Goal: Task Accomplishment & Management: Manage account settings

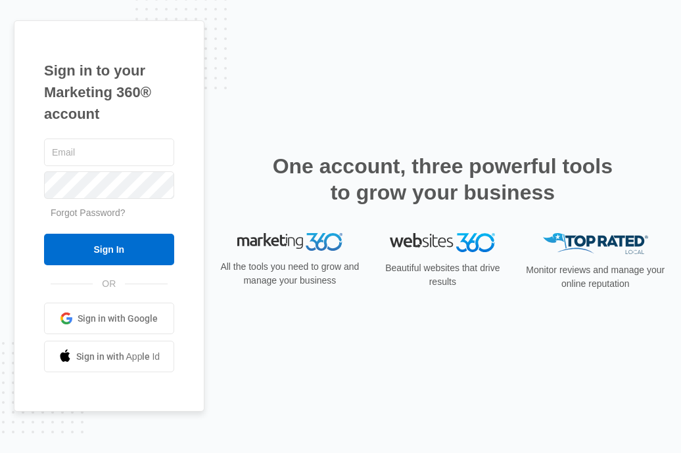
type input "v"
type input "maintenance@vintage-corp.com"
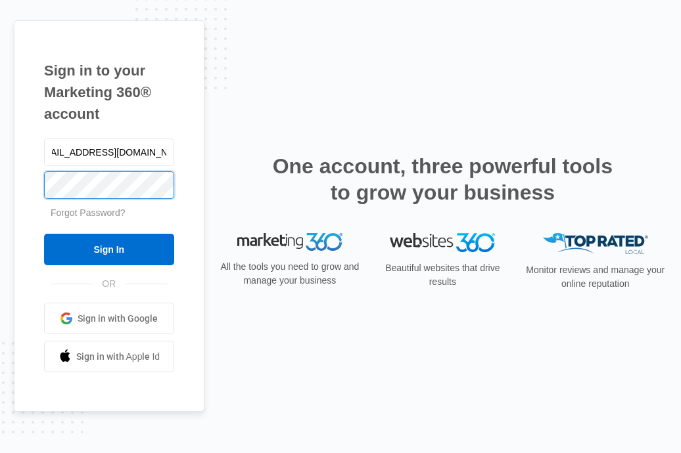
scroll to position [0, 0]
click at [44, 234] on input "Sign In" at bounding box center [109, 250] width 130 height 32
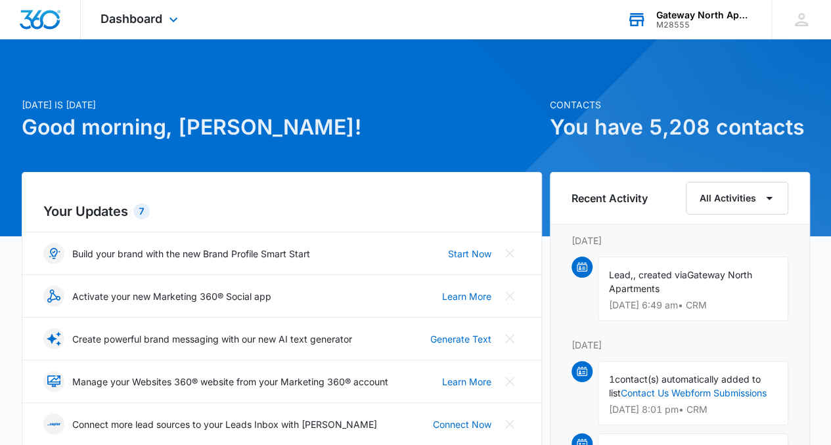
click at [677, 14] on div "Gateway North Apartments" at bounding box center [704, 15] width 96 height 11
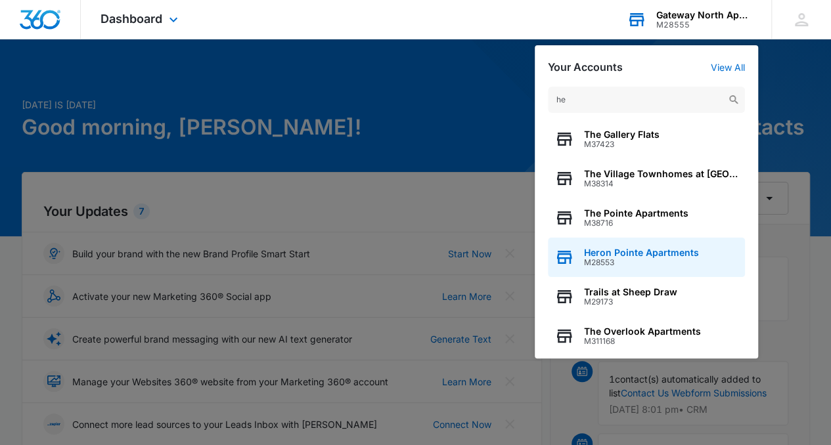
type input "he"
click at [623, 246] on div "Heron Pointe Apartments M28553" at bounding box center [646, 257] width 197 height 39
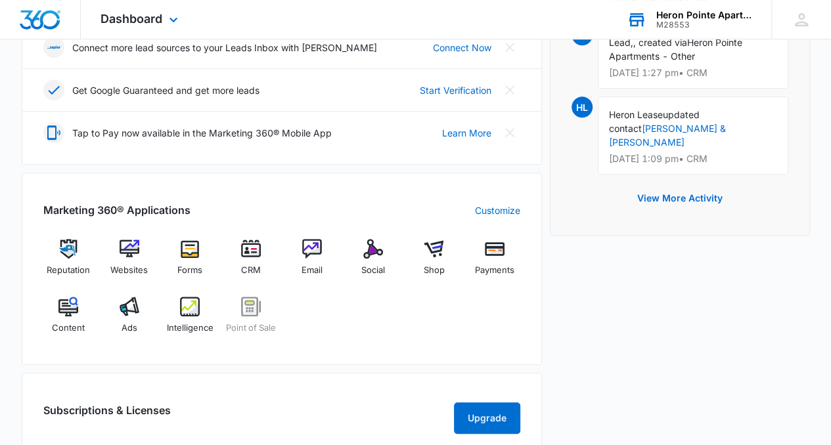
scroll to position [380, 0]
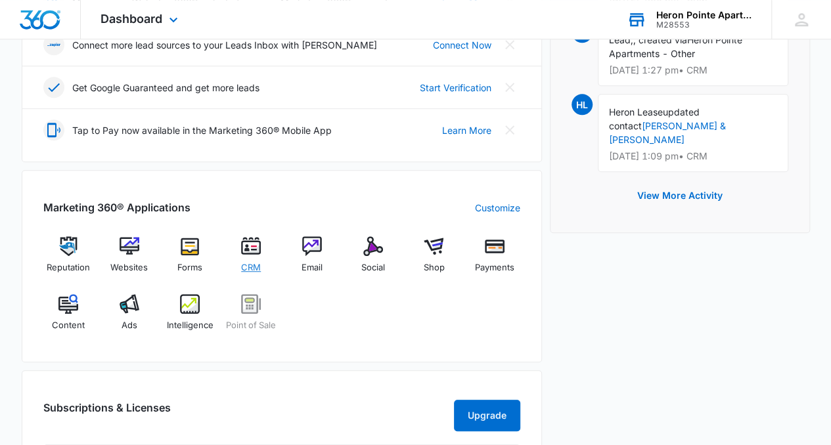
click at [254, 256] on div "CRM" at bounding box center [251, 259] width 51 height 47
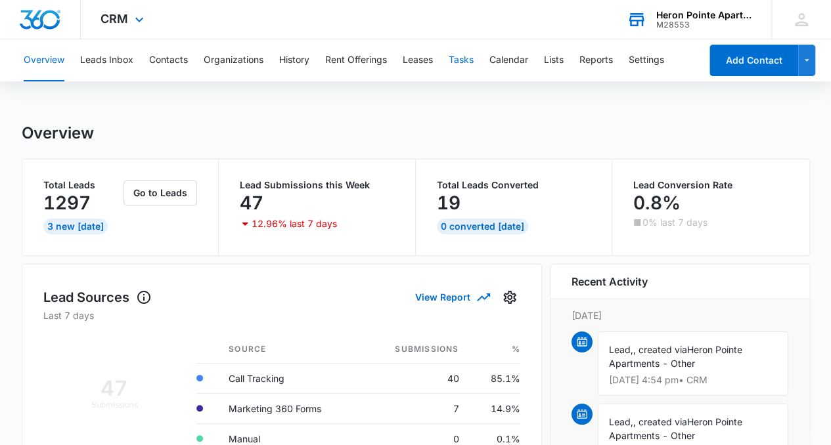
click at [457, 72] on button "Tasks" at bounding box center [461, 60] width 25 height 42
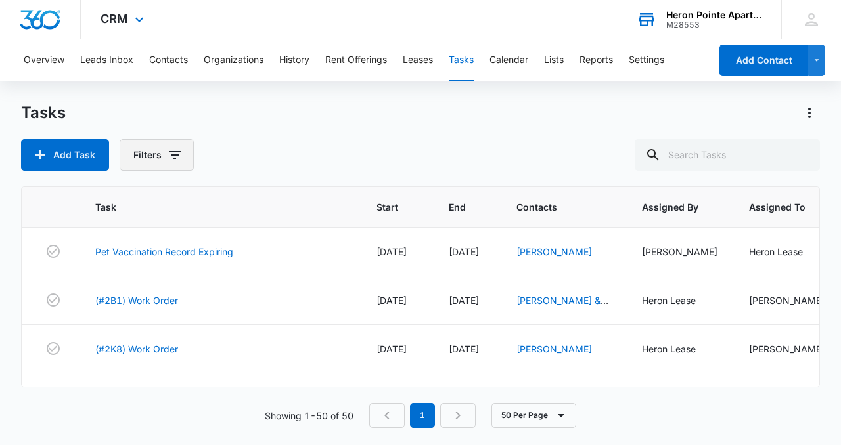
click at [167, 162] on icon "button" at bounding box center [175, 155] width 16 height 16
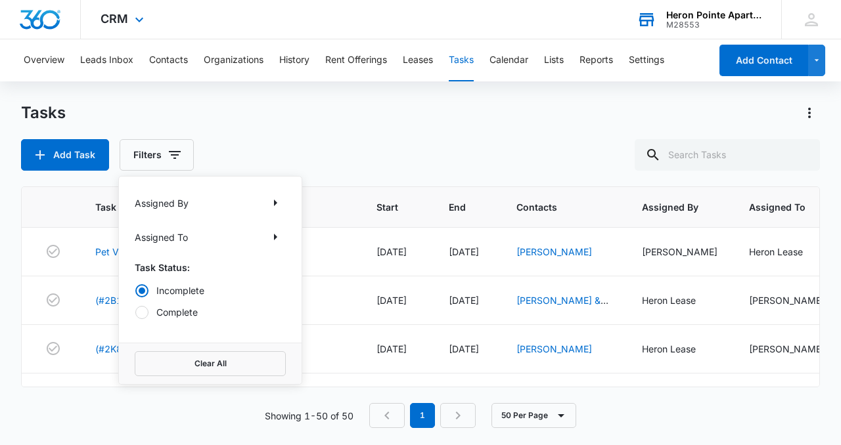
click at [181, 237] on p "Assigned To" at bounding box center [161, 238] width 53 height 14
click at [250, 240] on div "Assigned To" at bounding box center [210, 237] width 151 height 21
click at [278, 239] on icon "Show Assigned To filters" at bounding box center [275, 237] width 16 height 16
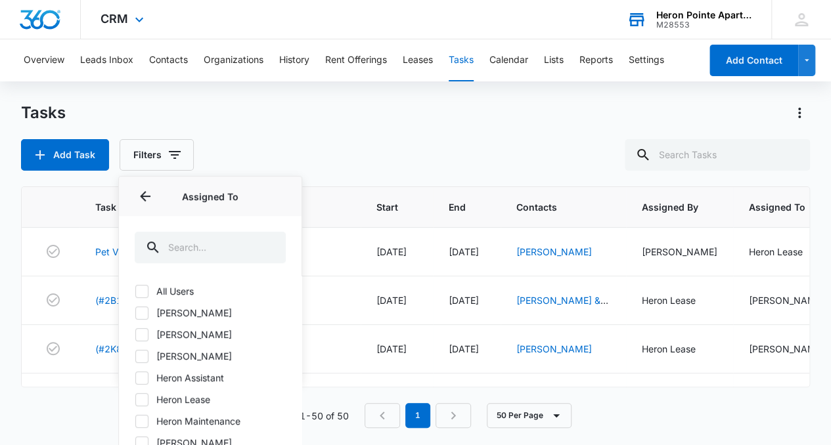
click at [147, 334] on div at bounding box center [141, 334] width 13 height 13
click at [135, 334] on input "[PERSON_NAME]" at bounding box center [135, 334] width 1 height 1
checkbox input "true"
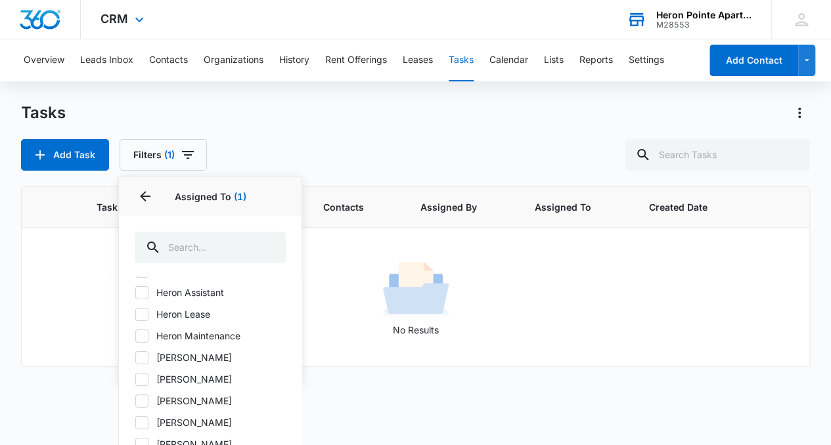
scroll to position [88, 0]
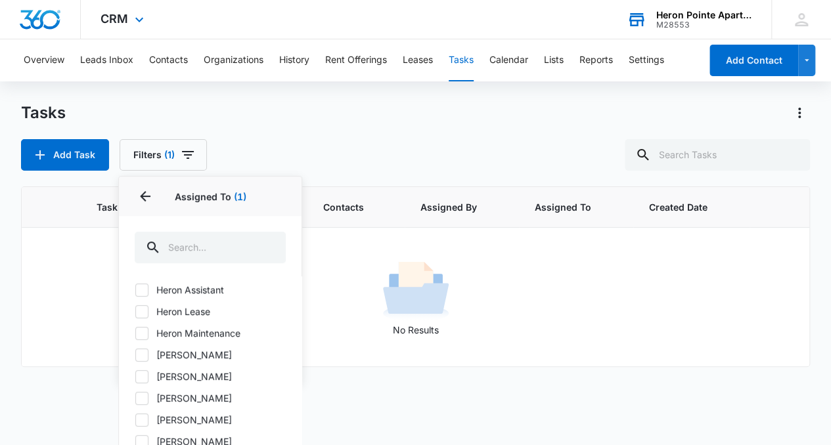
click at [138, 330] on icon at bounding box center [142, 334] width 12 height 12
click at [135, 333] on input "Heron Maintenance" at bounding box center [135, 333] width 1 height 1
checkbox input "true"
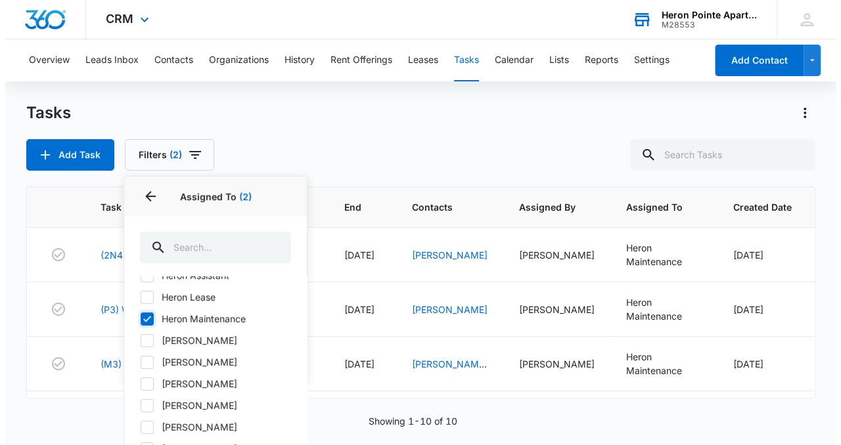
scroll to position [108, 0]
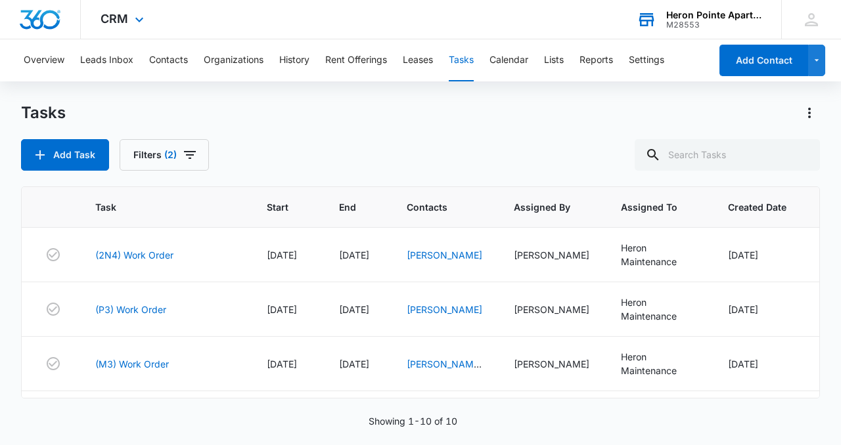
click at [680, 102] on main "Tasks Add Task Filters (2) Task Start End Contacts Assigned By Assigned To Crea…" at bounding box center [420, 273] width 841 height 342
click at [182, 154] on icon "button" at bounding box center [190, 155] width 16 height 16
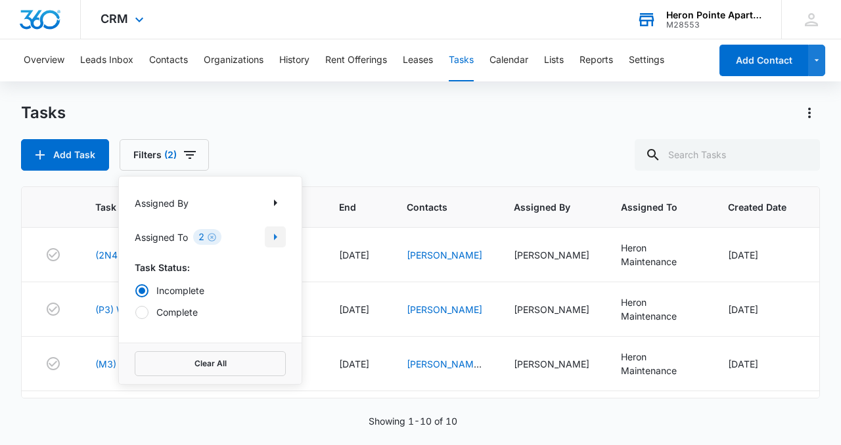
click at [279, 243] on icon "Show Assigned To filters" at bounding box center [275, 237] width 16 height 16
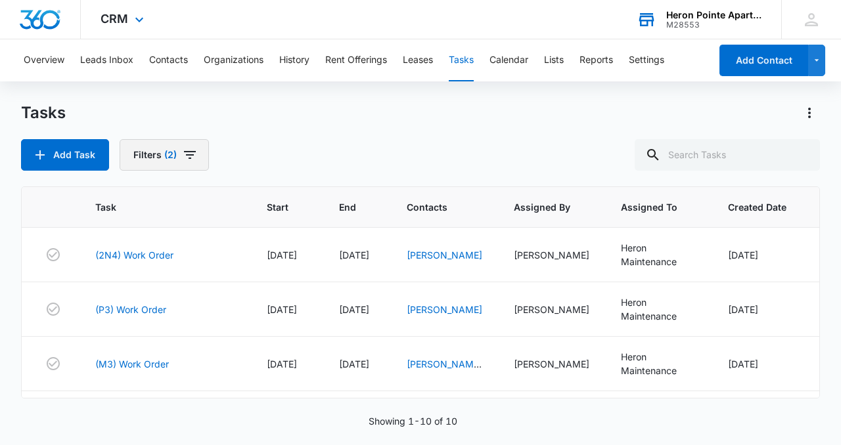
click at [189, 166] on button "Filters (2)" at bounding box center [164, 155] width 89 height 32
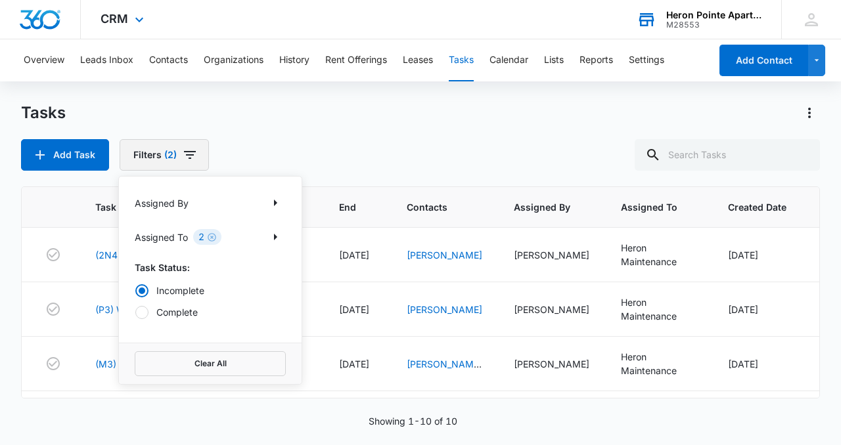
click at [189, 166] on button "Filters (2)" at bounding box center [164, 155] width 89 height 32
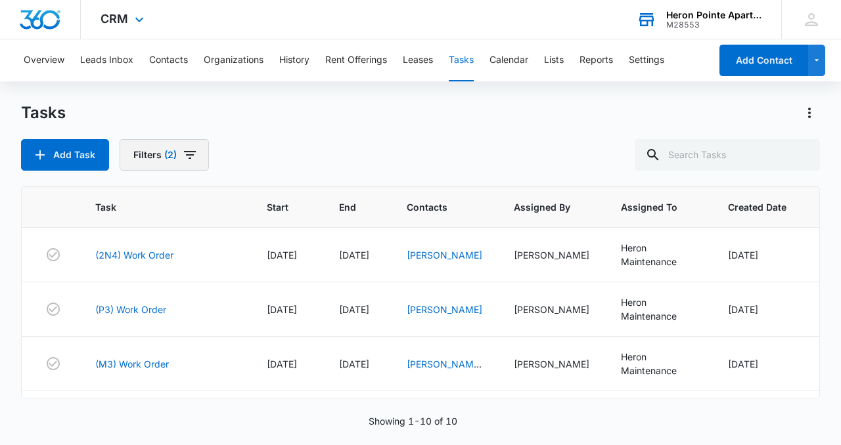
click at [189, 166] on button "Filters (2)" at bounding box center [164, 155] width 89 height 32
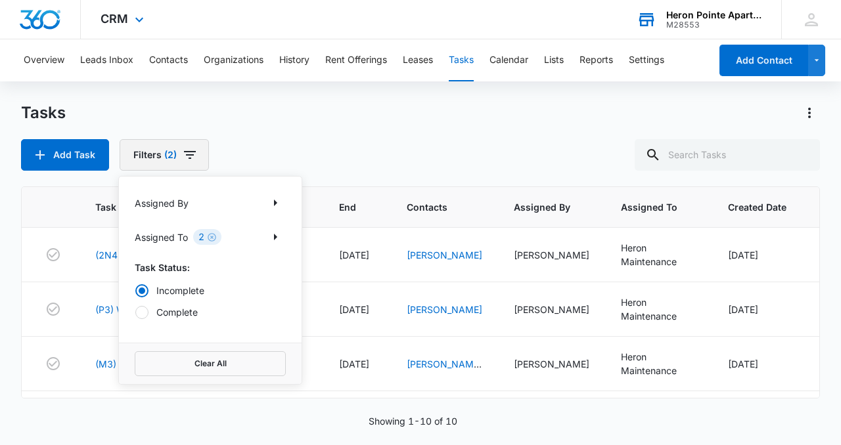
click at [189, 166] on button "Filters (2)" at bounding box center [164, 155] width 89 height 32
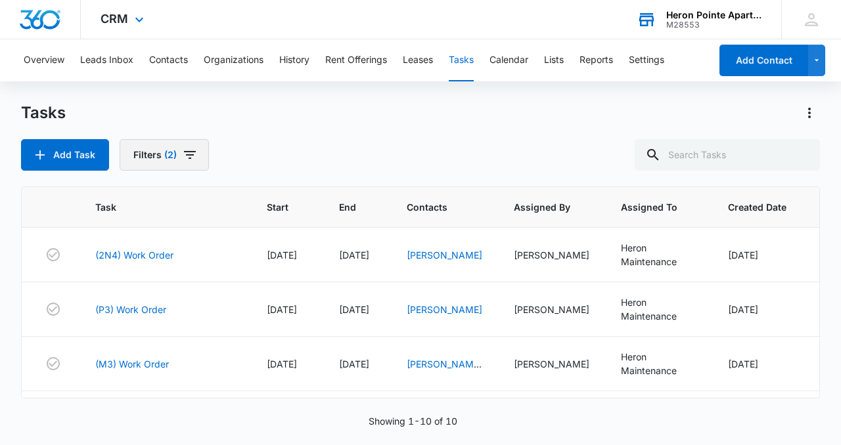
click at [189, 166] on button "Filters (2)" at bounding box center [164, 155] width 89 height 32
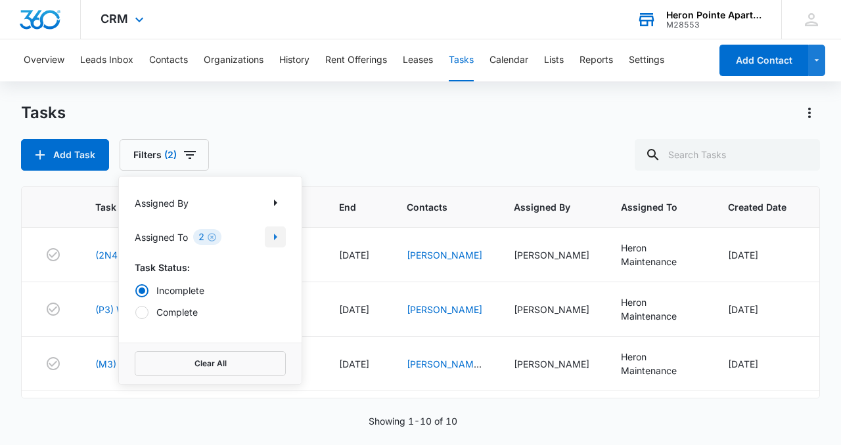
click at [269, 236] on icon "Show Assigned To filters" at bounding box center [275, 237] width 16 height 16
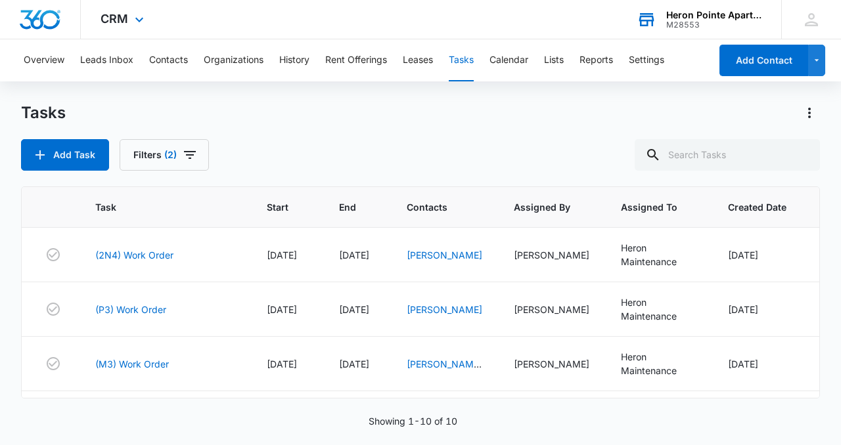
click at [680, 426] on main "Tasks Add Task Filters (2) Task Start End Contacts Assigned By Assigned To Crea…" at bounding box center [420, 273] width 841 height 342
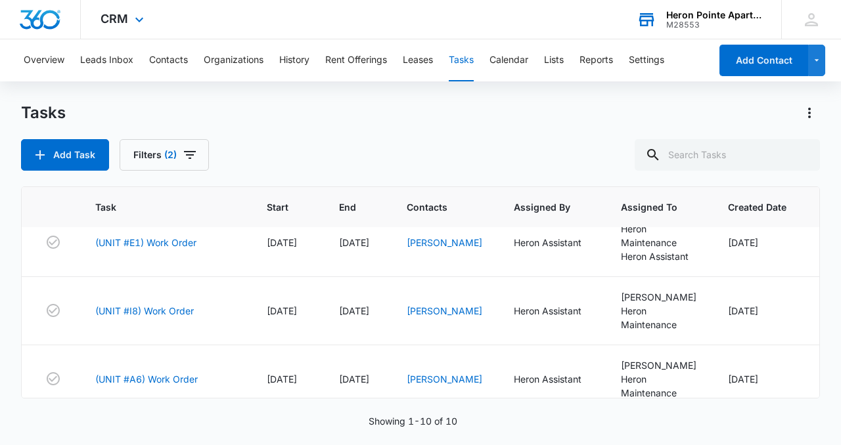
scroll to position [226, 0]
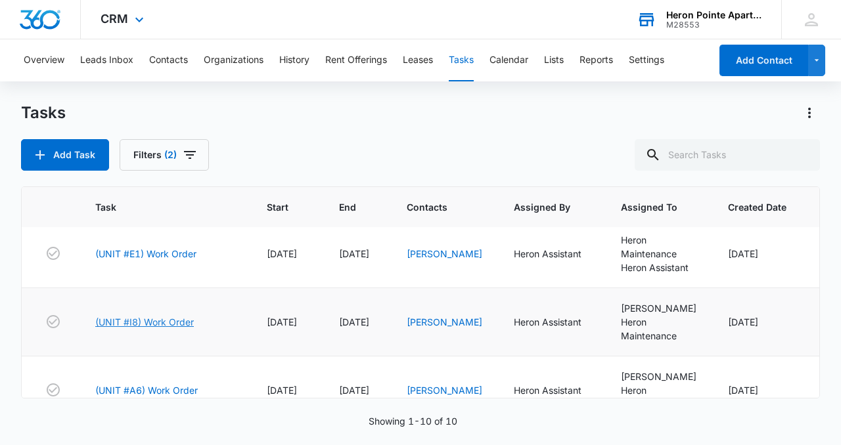
click at [141, 317] on link "(UNIT #I8) Work Order" at bounding box center [144, 322] width 99 height 14
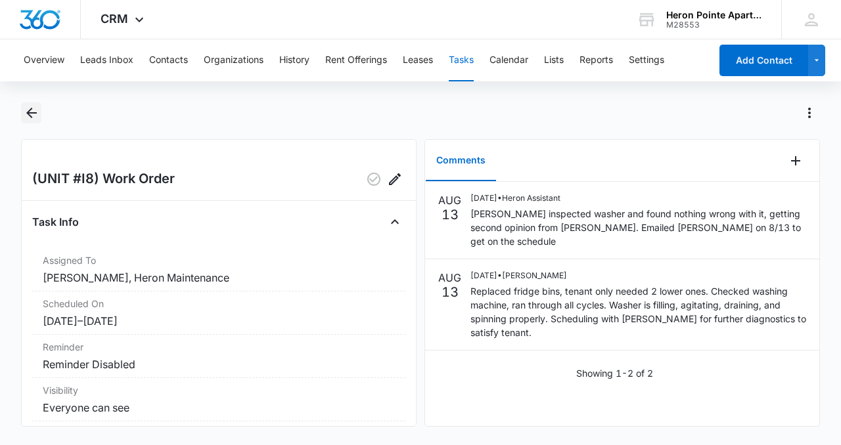
click at [35, 114] on icon "Back" at bounding box center [32, 113] width 16 height 16
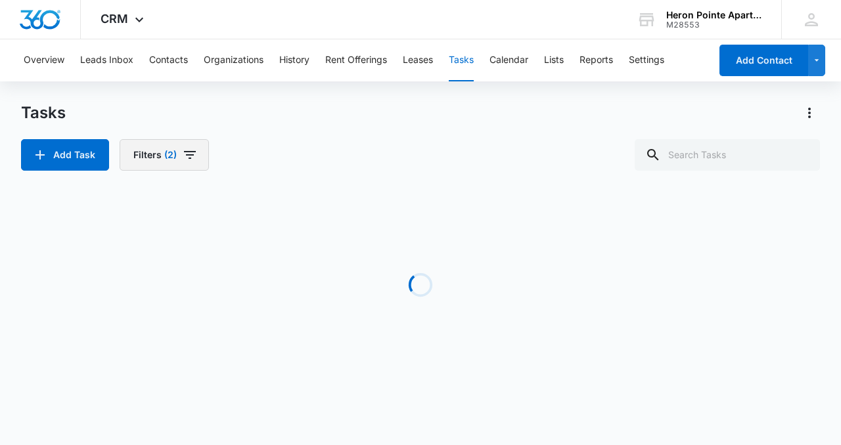
click at [192, 151] on icon "button" at bounding box center [190, 155] width 12 height 8
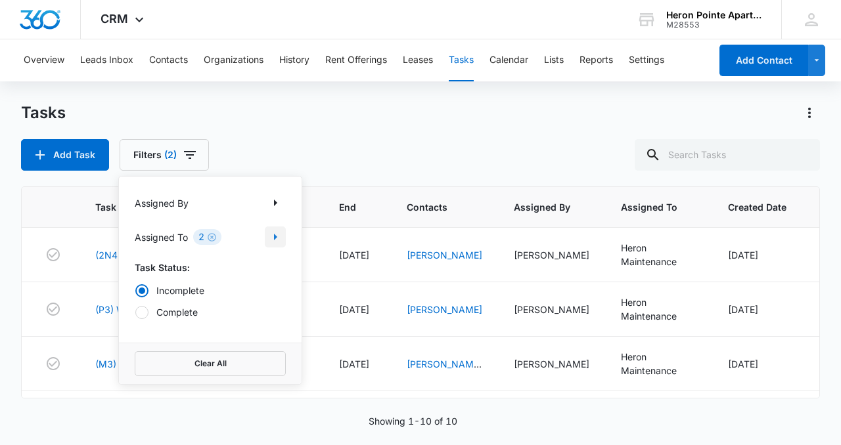
click at [276, 242] on icon "Show Assigned To filters" at bounding box center [275, 237] width 16 height 16
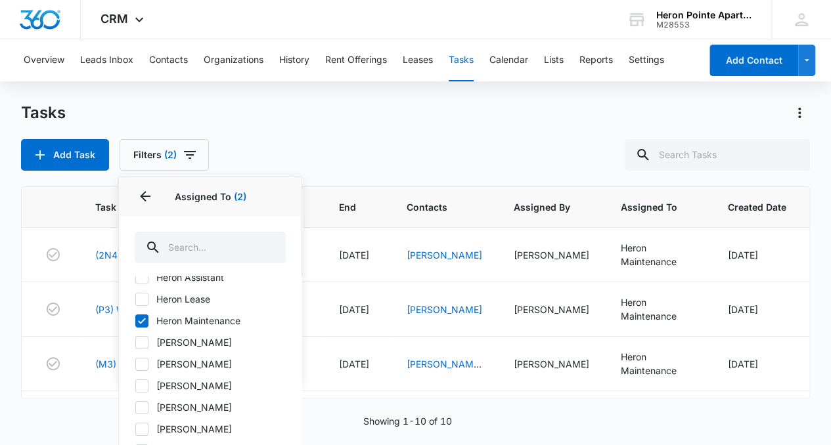
scroll to position [108, 0]
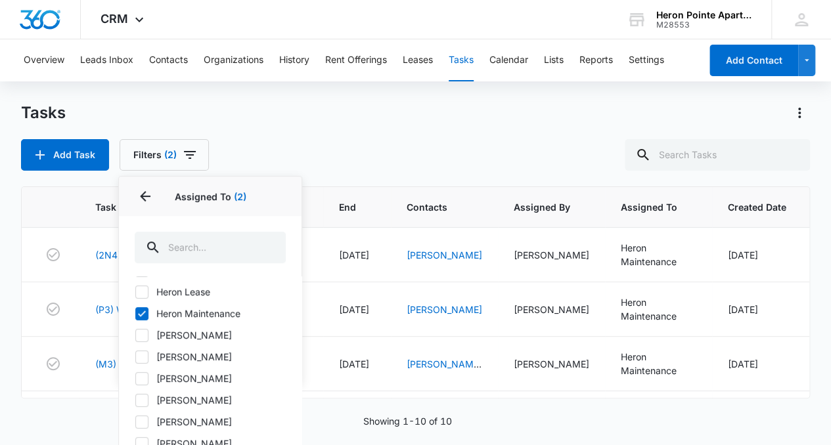
click at [137, 353] on icon at bounding box center [142, 357] width 12 height 12
click at [135, 357] on input "[PERSON_NAME]" at bounding box center [135, 357] width 1 height 1
checkbox input "true"
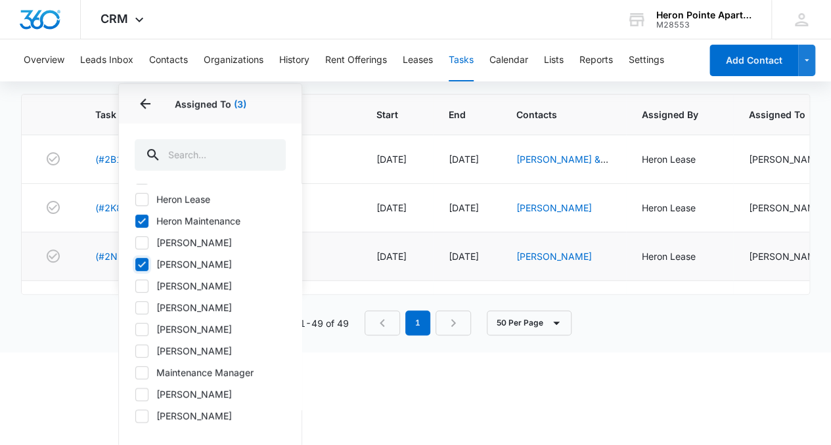
scroll to position [94, 0]
click at [145, 374] on icon at bounding box center [142, 372] width 12 height 12
click at [135, 372] on input "Maintenance Manager" at bounding box center [135, 371] width 1 height 1
checkbox input "true"
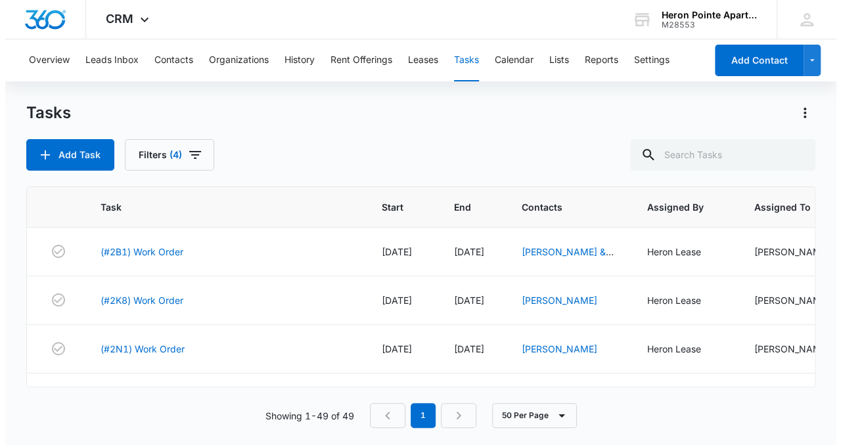
scroll to position [0, 0]
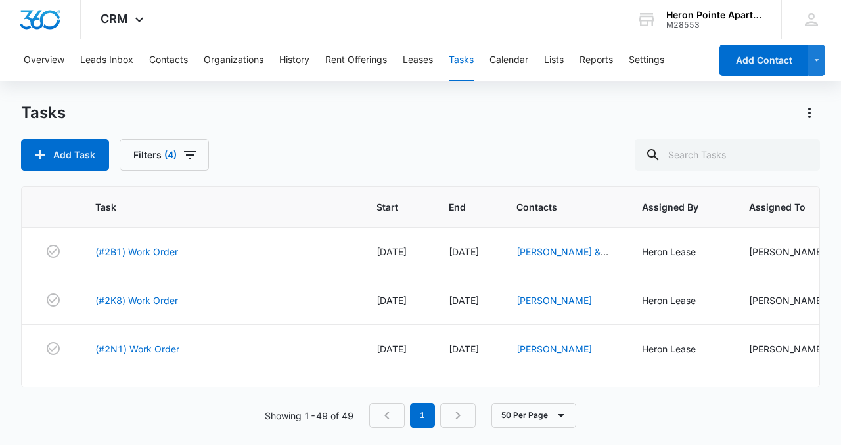
click at [377, 397] on html "CRM Apps Reputation Websites Forms CRM Email Social Shop Payments POS Content A…" at bounding box center [420, 222] width 841 height 445
click at [162, 248] on link "(#2B1) Work Order" at bounding box center [136, 252] width 83 height 14
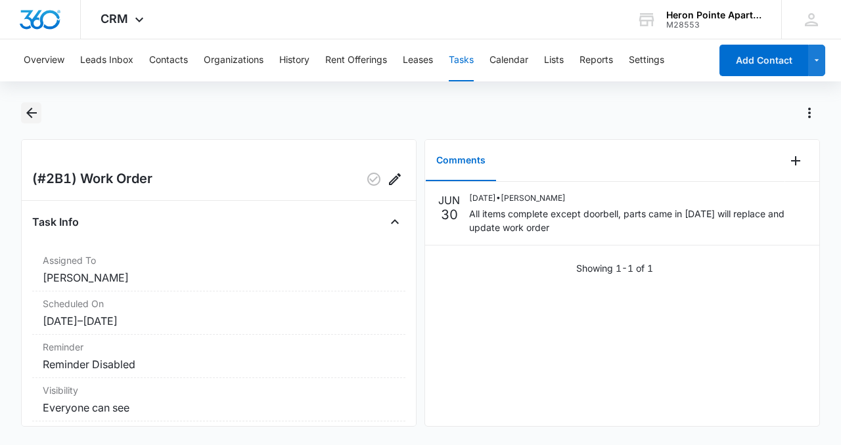
click at [31, 110] on icon "Back" at bounding box center [32, 113] width 16 height 16
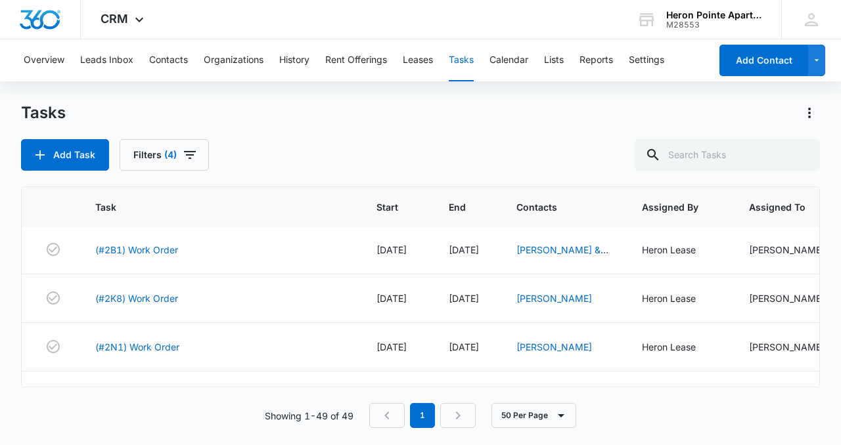
scroll to position [1, 0]
click at [120, 303] on link "(#2K8) Work Order" at bounding box center [136, 299] width 83 height 14
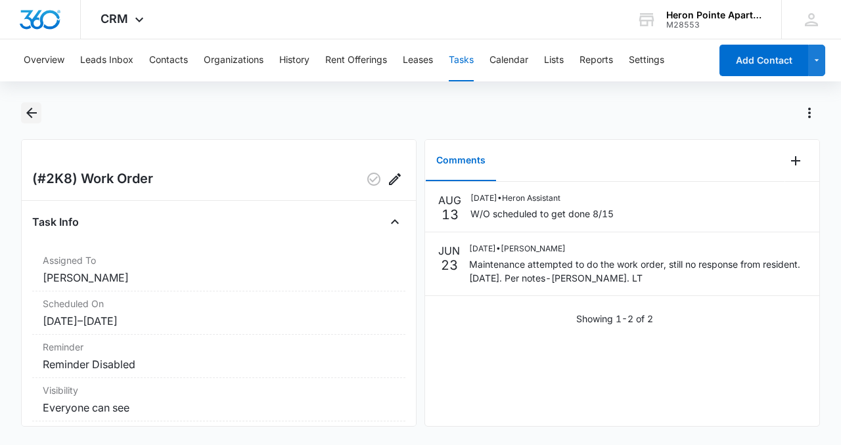
click at [30, 114] on icon "Back" at bounding box center [32, 113] width 16 height 16
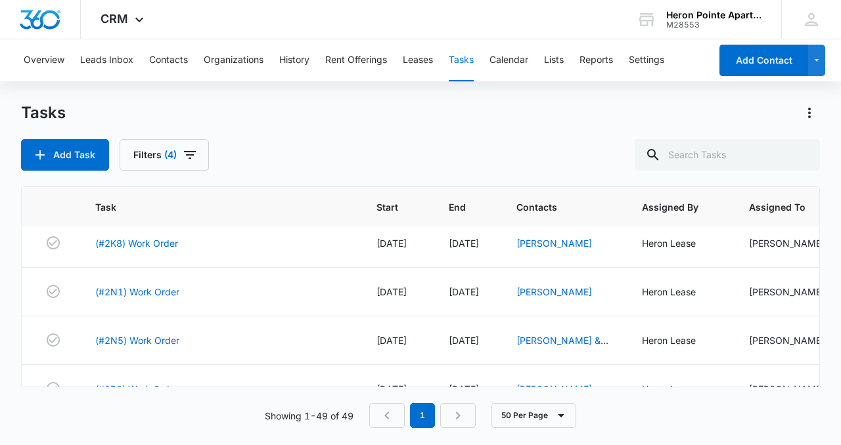
scroll to position [56, 0]
click at [160, 297] on link "(#2N1) Work Order" at bounding box center [137, 293] width 84 height 14
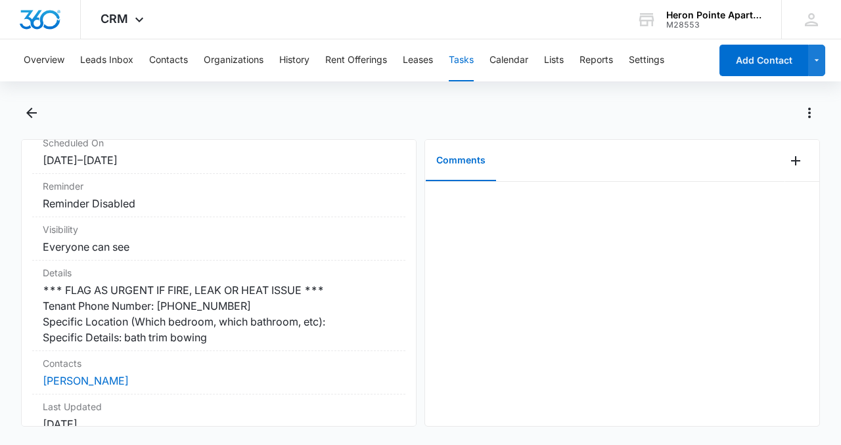
scroll to position [163, 0]
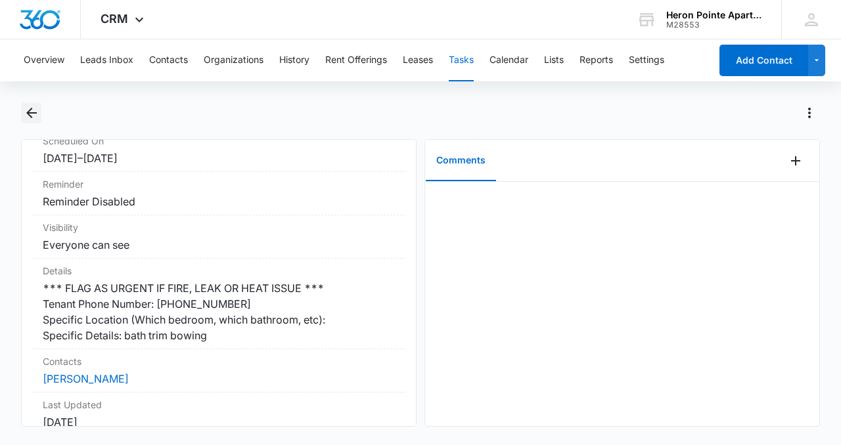
click at [31, 114] on icon "Back" at bounding box center [32, 113] width 16 height 16
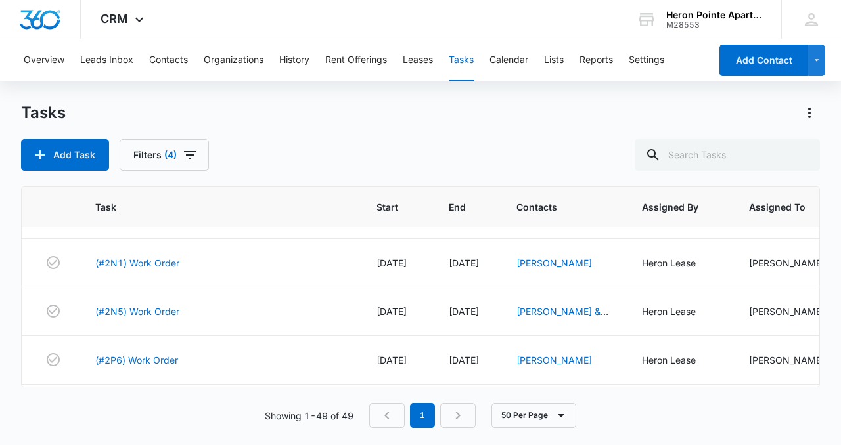
scroll to position [87, 0]
click at [158, 314] on link "(#2N5) Work Order" at bounding box center [137, 311] width 84 height 14
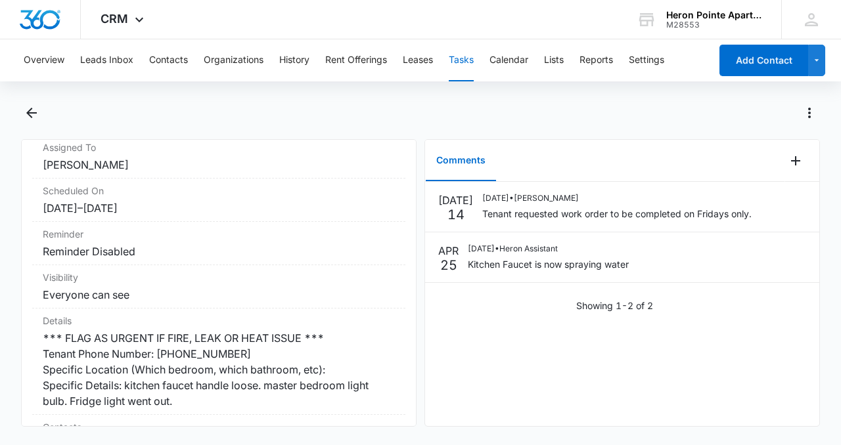
scroll to position [124, 0]
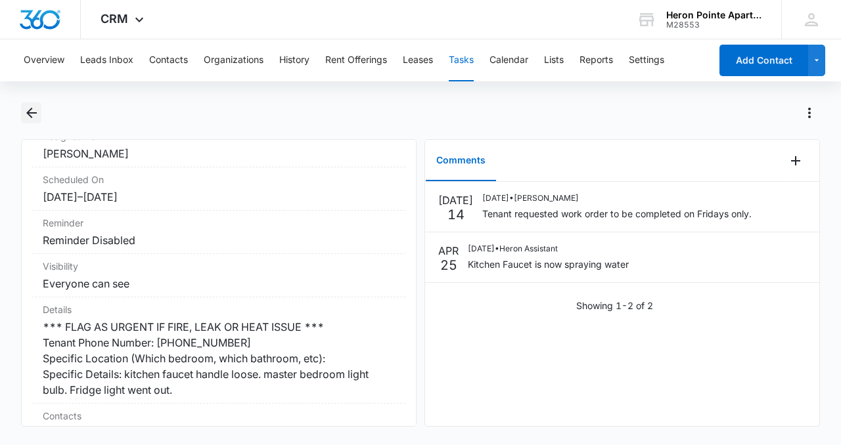
click at [34, 122] on button "Back" at bounding box center [31, 112] width 20 height 21
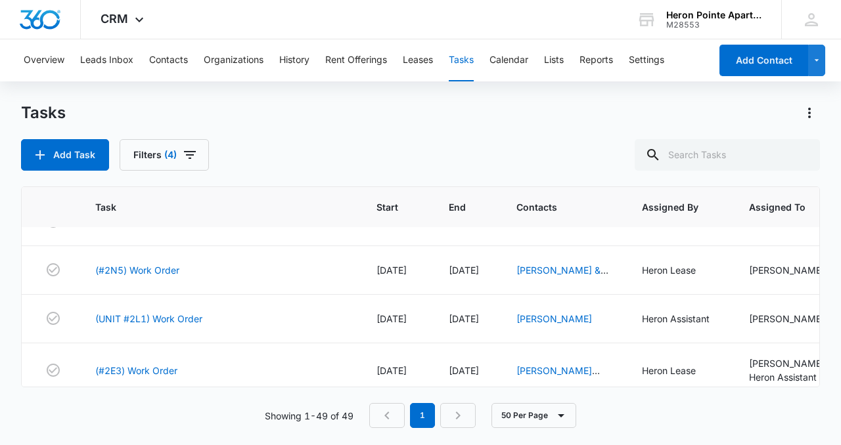
scroll to position [426, 0]
click at [166, 275] on link "(#2N5) Work Order" at bounding box center [137, 270] width 84 height 14
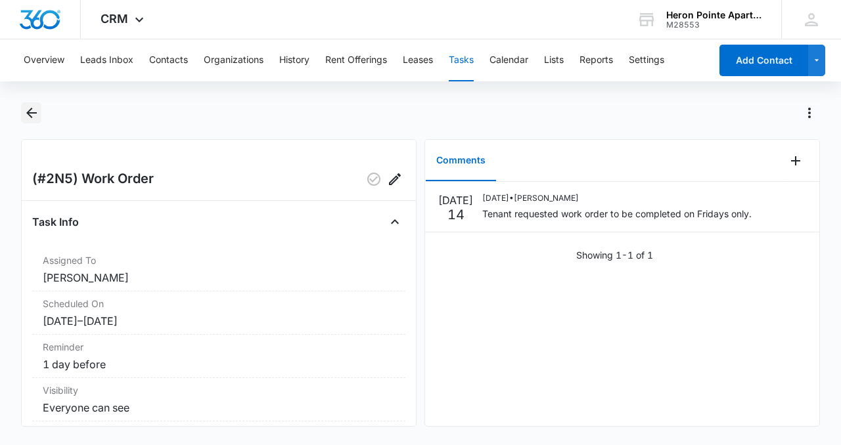
click at [34, 122] on button "Back" at bounding box center [31, 112] width 20 height 21
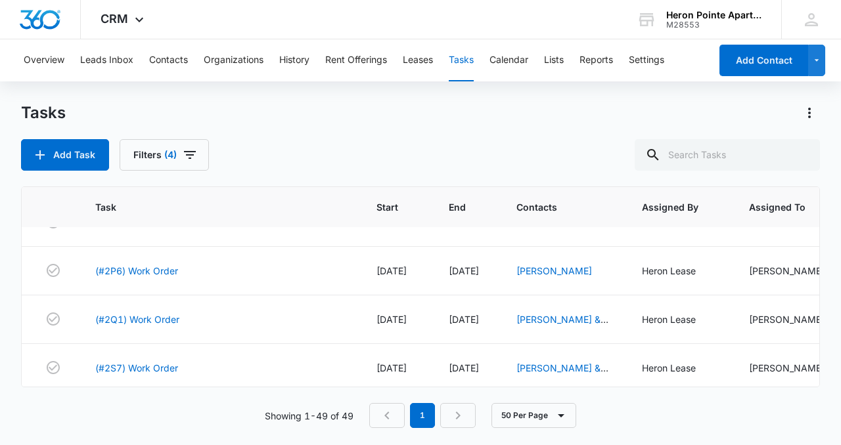
scroll to position [177, 0]
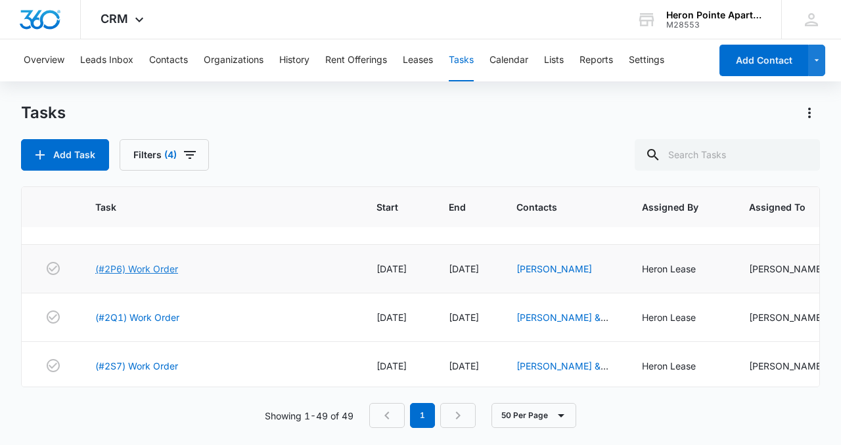
click at [167, 273] on link "(#2P6) Work Order" at bounding box center [136, 269] width 83 height 14
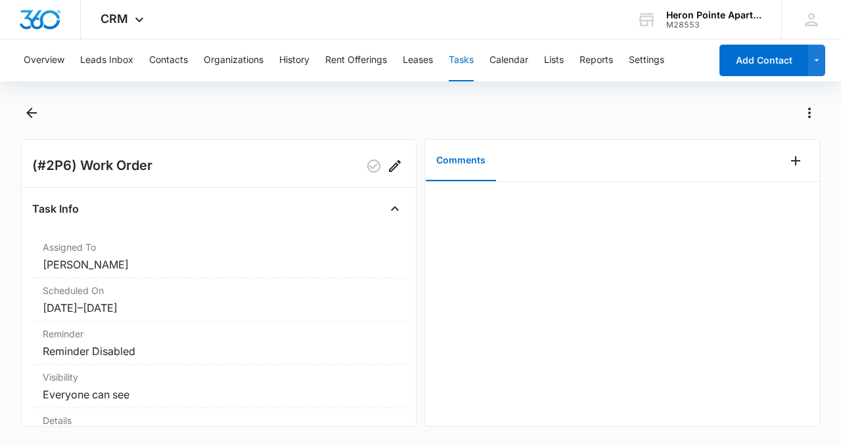
scroll to position [5, 0]
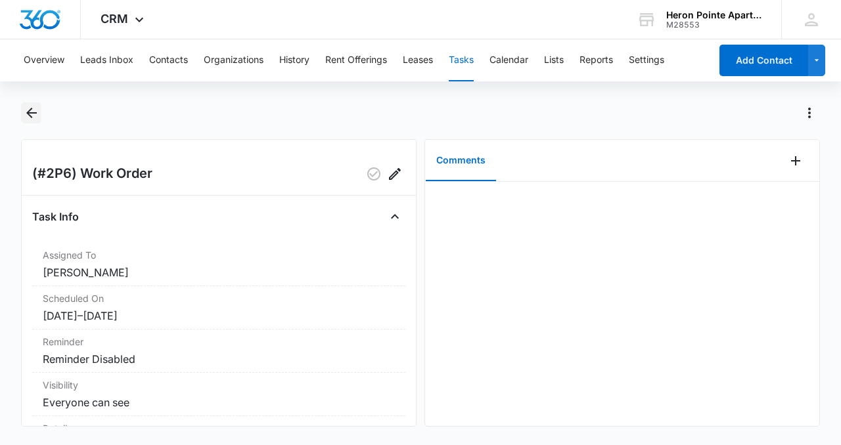
click at [31, 115] on icon "Back" at bounding box center [32, 113] width 16 height 16
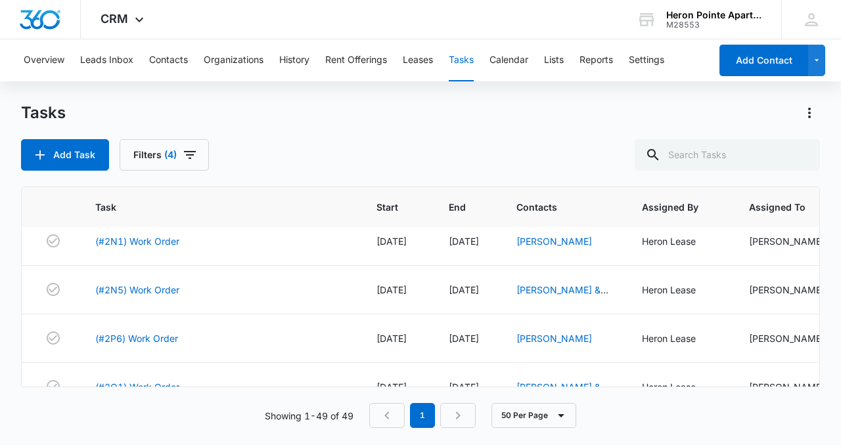
scroll to position [102, 0]
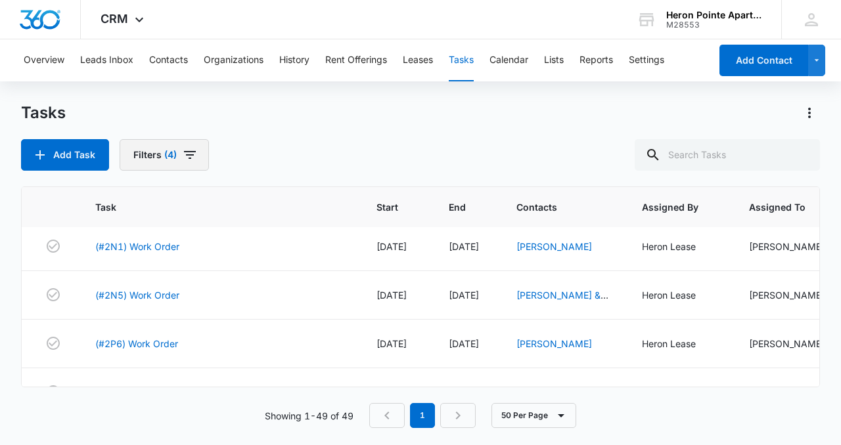
click at [148, 161] on button "Filters (4)" at bounding box center [164, 155] width 89 height 32
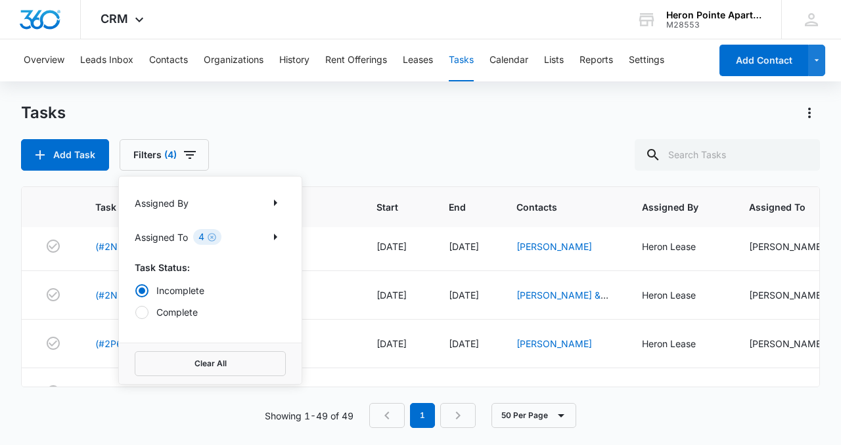
click at [399, 149] on div "Add Task Filters (4) Assigned By Assigned To 4 Task Status: Incomplete Complete…" at bounding box center [420, 155] width 799 height 32
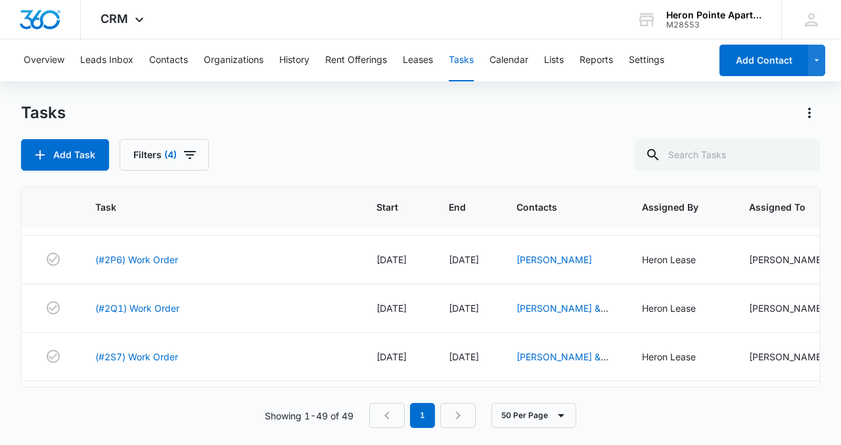
scroll to position [185, 0]
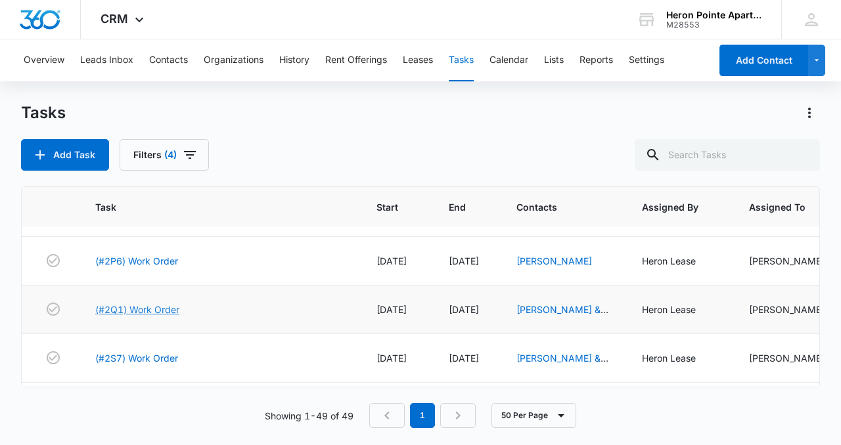
click at [132, 311] on link "(#2Q1) Work Order" at bounding box center [137, 310] width 84 height 14
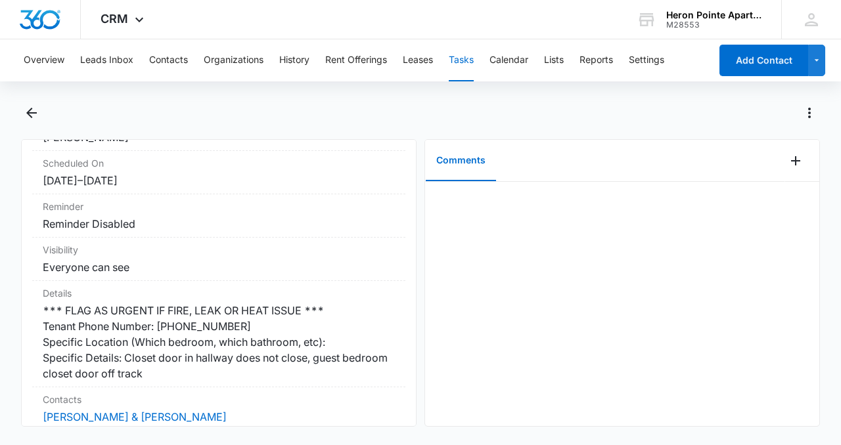
scroll to position [142, 0]
click at [28, 112] on icon "Back" at bounding box center [31, 113] width 11 height 11
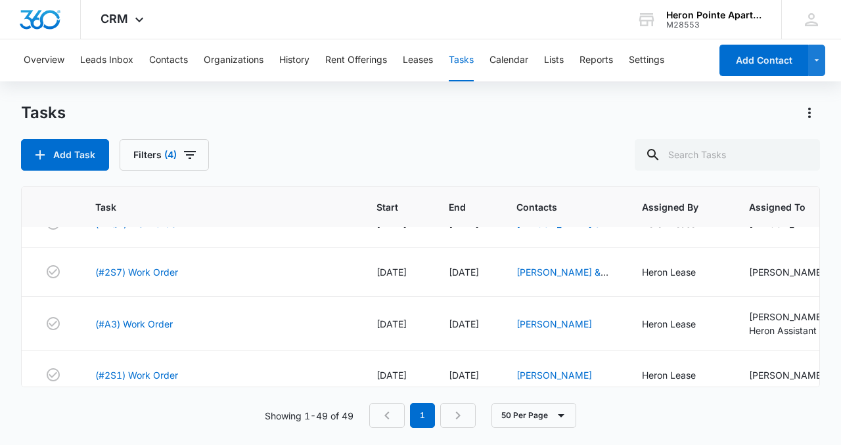
scroll to position [273, 0]
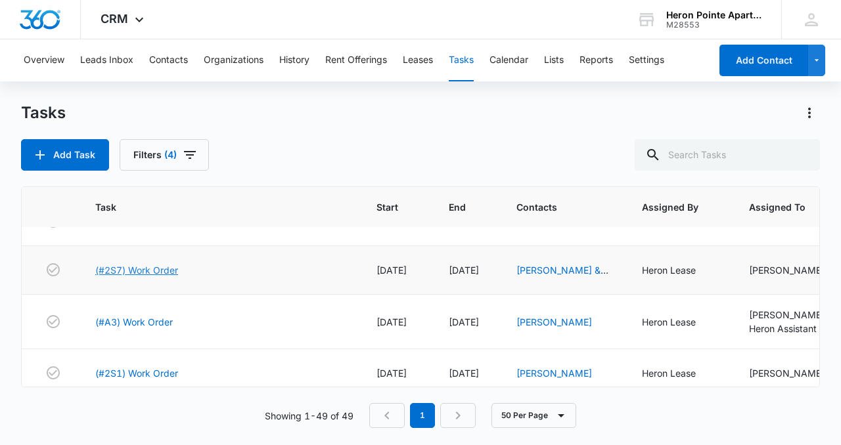
click at [142, 275] on link "(#2S7) Work Order" at bounding box center [136, 270] width 83 height 14
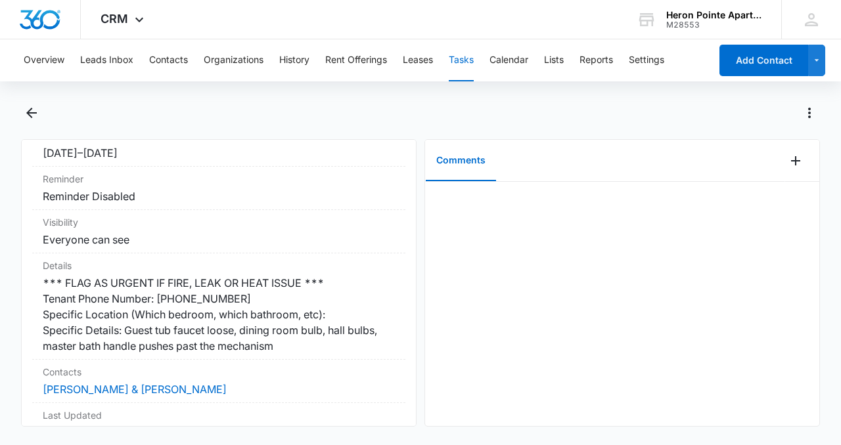
scroll to position [170, 0]
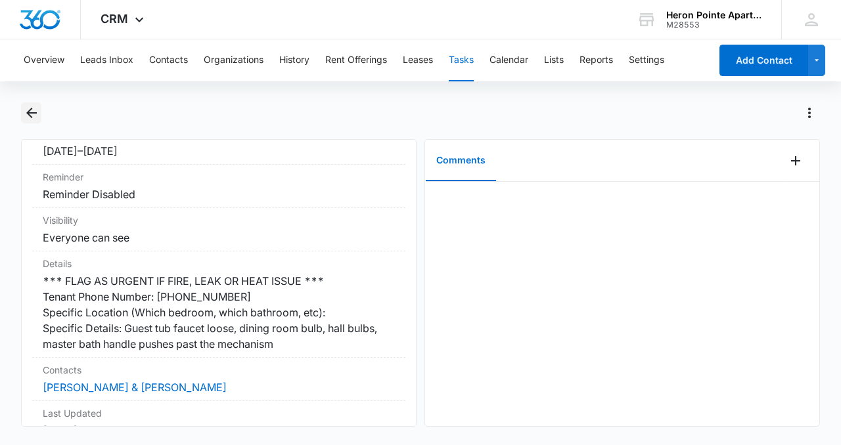
click at [27, 109] on icon "Back" at bounding box center [32, 113] width 16 height 16
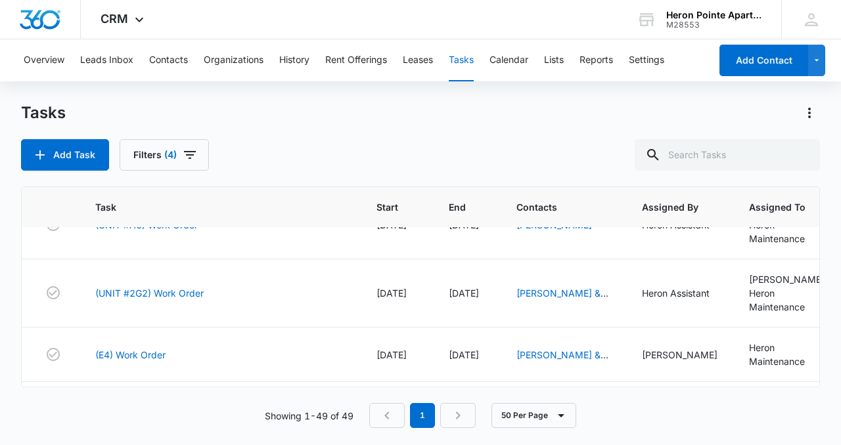
scroll to position [1036, 0]
click at [175, 300] on link "(UNIT #2G2) Work Order" at bounding box center [149, 293] width 108 height 14
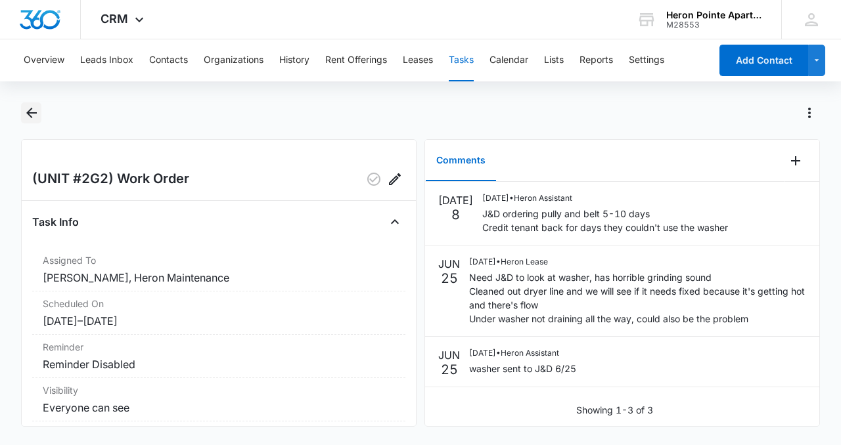
click at [32, 120] on icon "Back" at bounding box center [32, 113] width 16 height 16
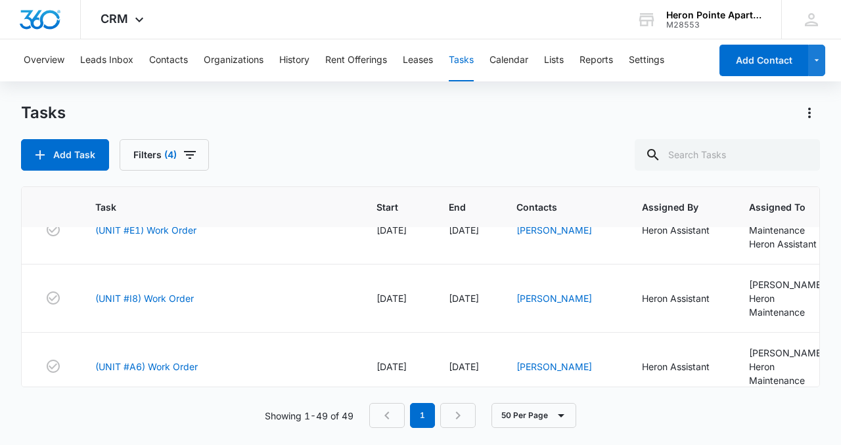
scroll to position [893, 0]
click at [133, 305] on link "(UNIT #I8) Work Order" at bounding box center [144, 299] width 99 height 14
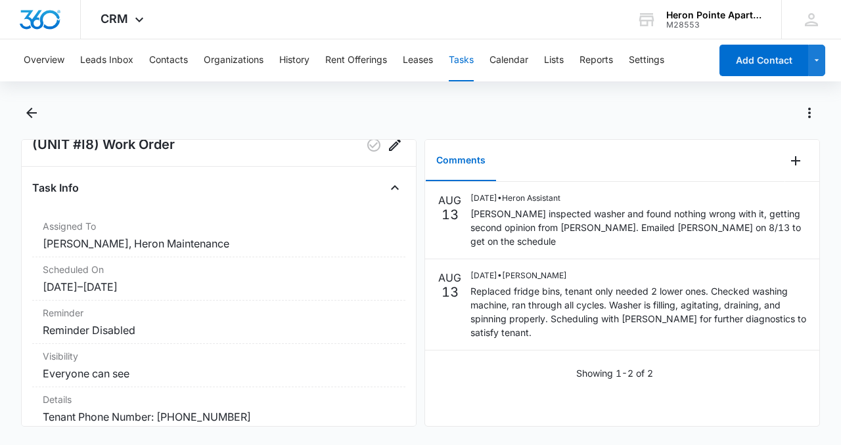
scroll to position [29, 0]
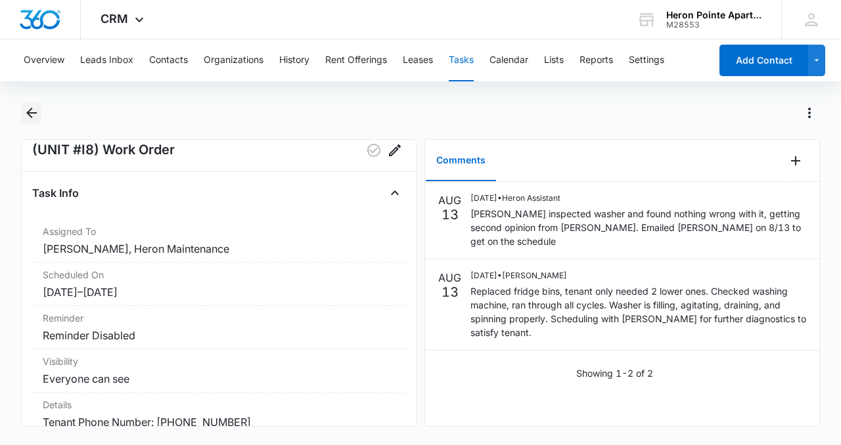
click at [22, 104] on button "Back" at bounding box center [31, 112] width 20 height 21
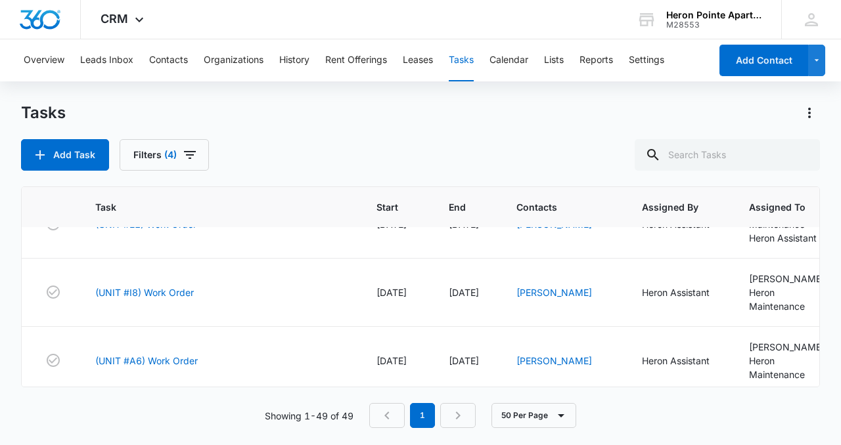
scroll to position [918, 0]
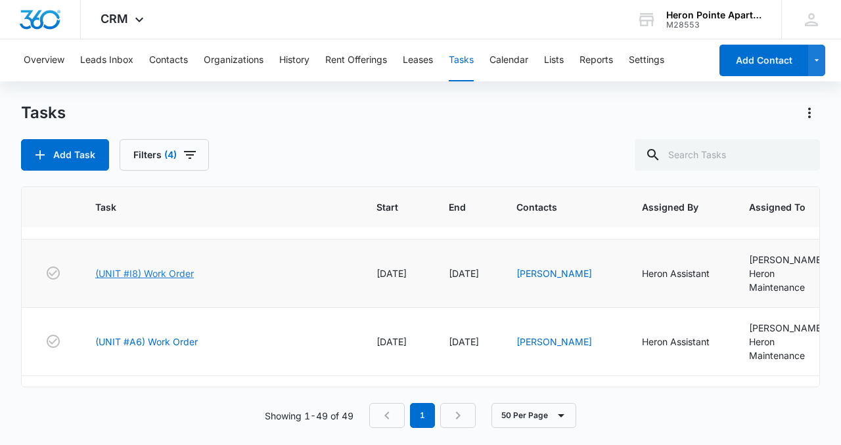
click at [160, 280] on link "(UNIT #I8) Work Order" at bounding box center [144, 274] width 99 height 14
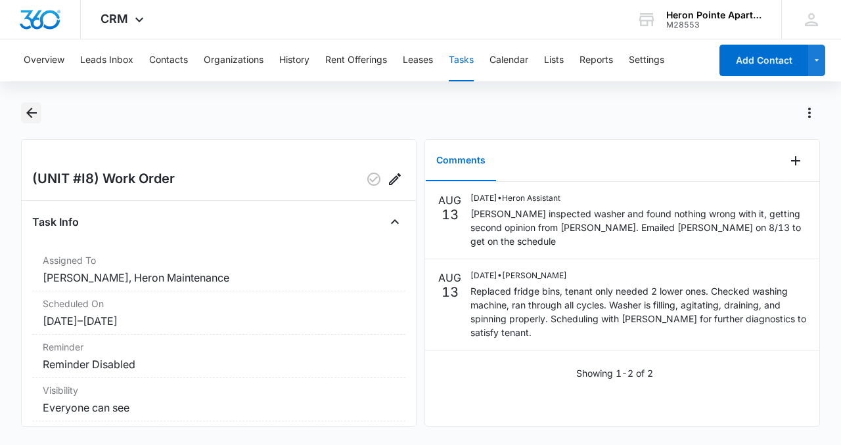
click at [28, 117] on icon "Back" at bounding box center [32, 113] width 16 height 16
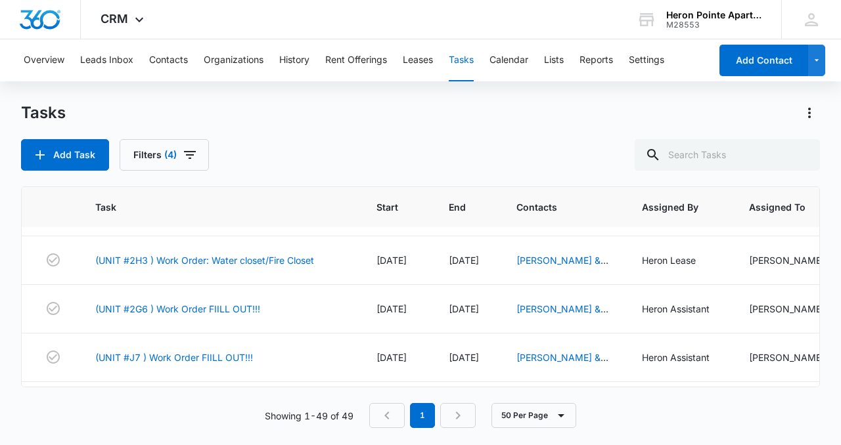
scroll to position [2259, 0]
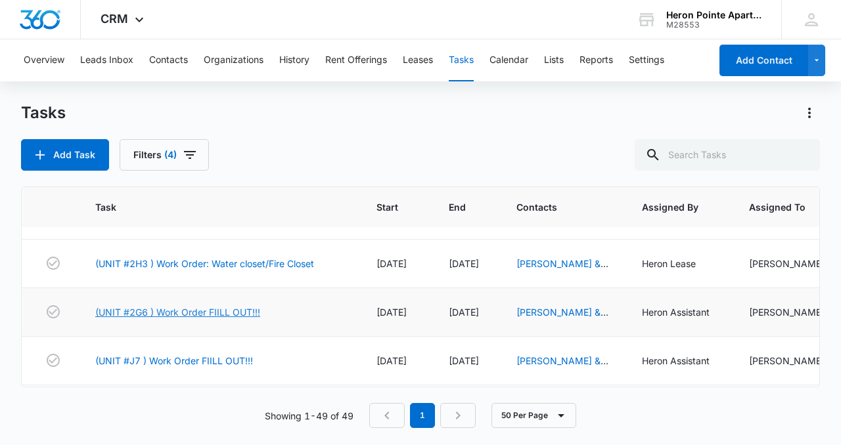
click at [163, 319] on link "(UNIT #2G6 ) Work Order FIILL OUT!!!" at bounding box center [177, 312] width 165 height 14
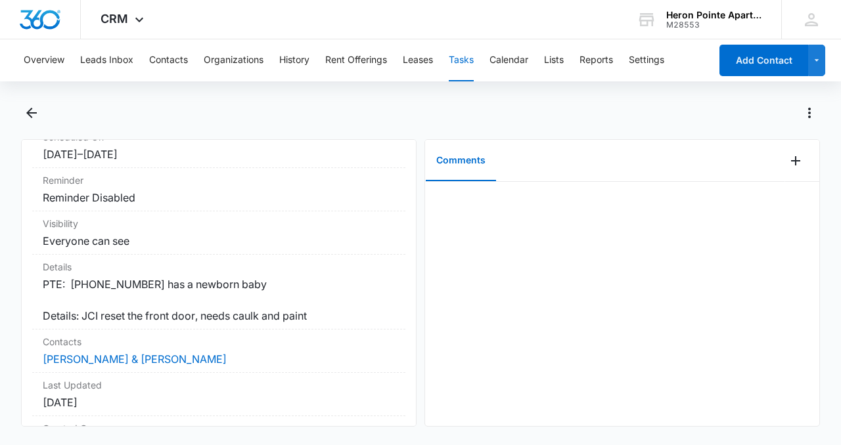
scroll to position [169, 0]
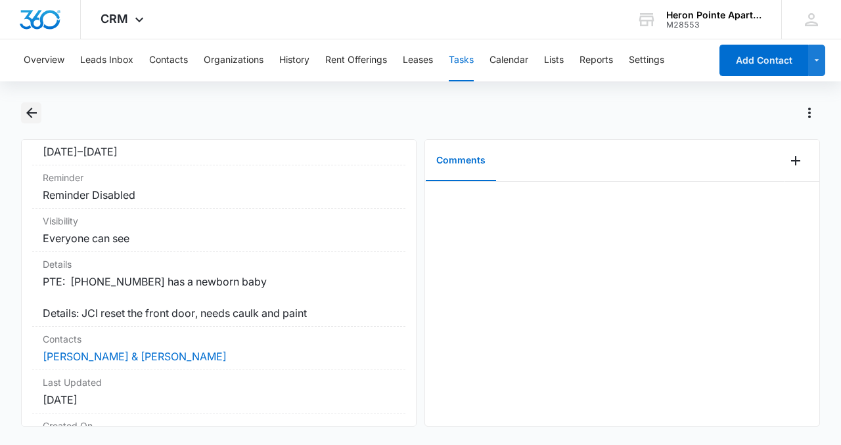
click at [22, 117] on button "Back" at bounding box center [31, 112] width 20 height 21
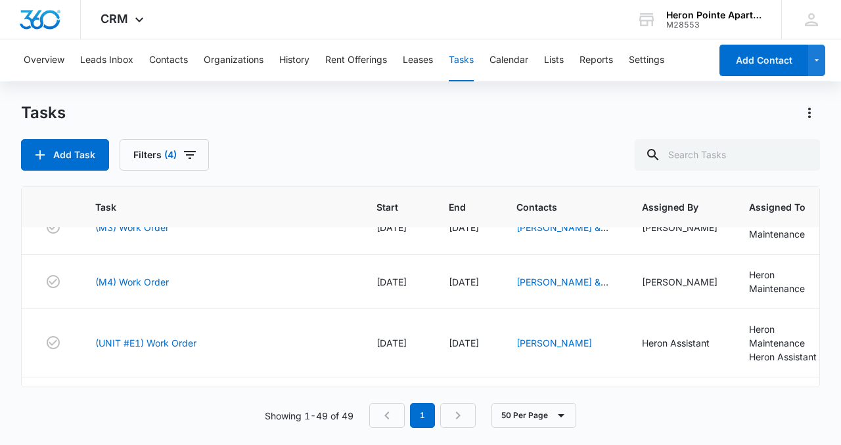
scroll to position [782, 0]
click at [152, 233] on link "(M3) Work Order" at bounding box center [132, 226] width 74 height 14
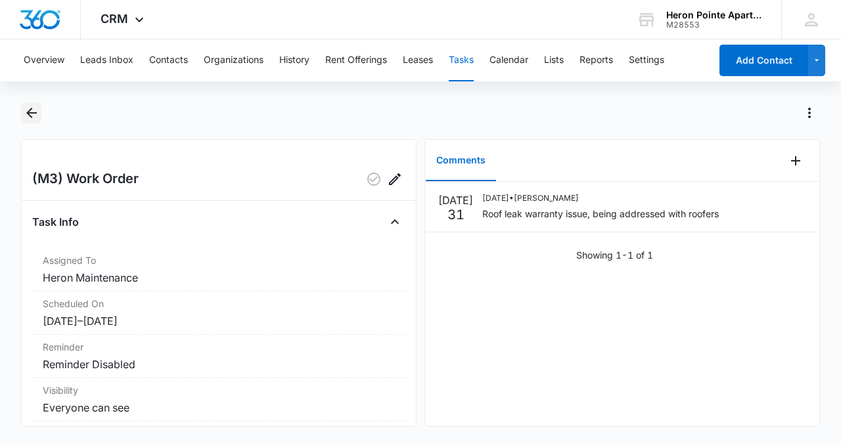
click at [28, 112] on icon "Back" at bounding box center [31, 113] width 11 height 11
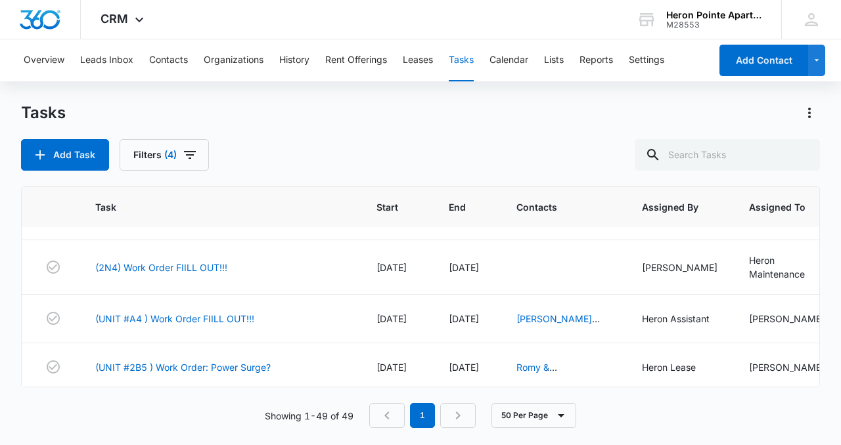
scroll to position [1663, 0]
click at [177, 326] on link "(UNIT #A4 ) Work Order FIILL OUT!!!" at bounding box center [174, 320] width 159 height 14
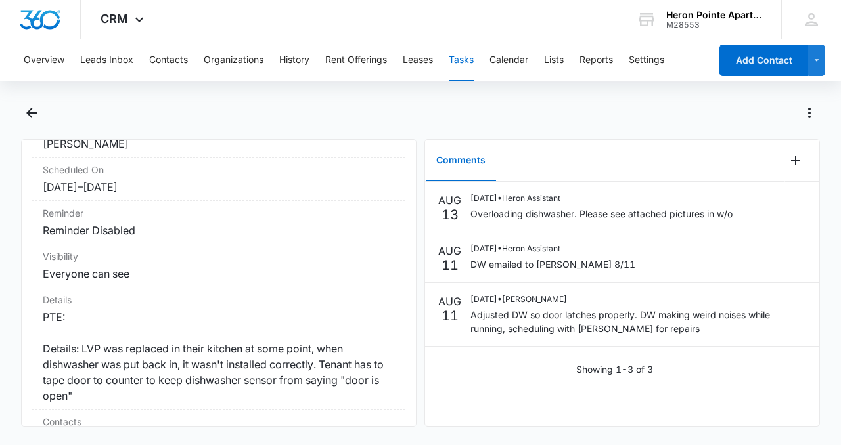
scroll to position [142, 0]
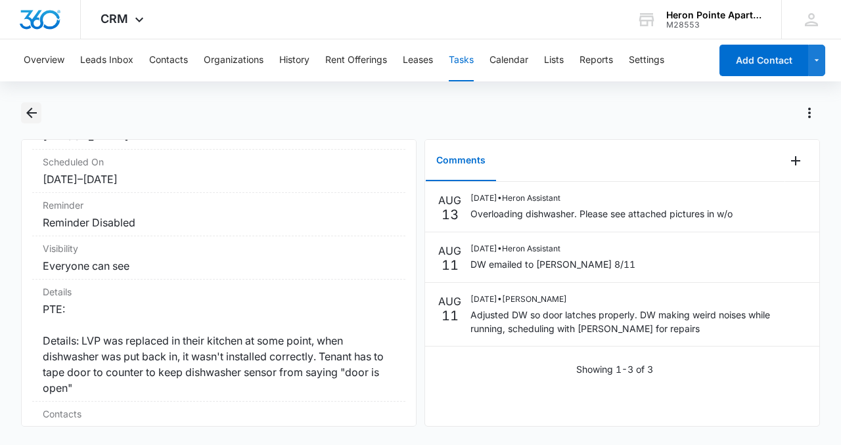
click at [33, 118] on icon "Back" at bounding box center [32, 113] width 16 height 16
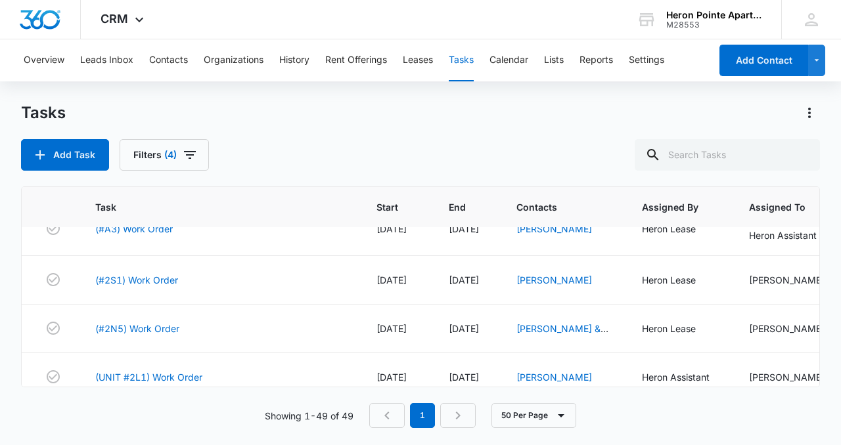
scroll to position [368, 0]
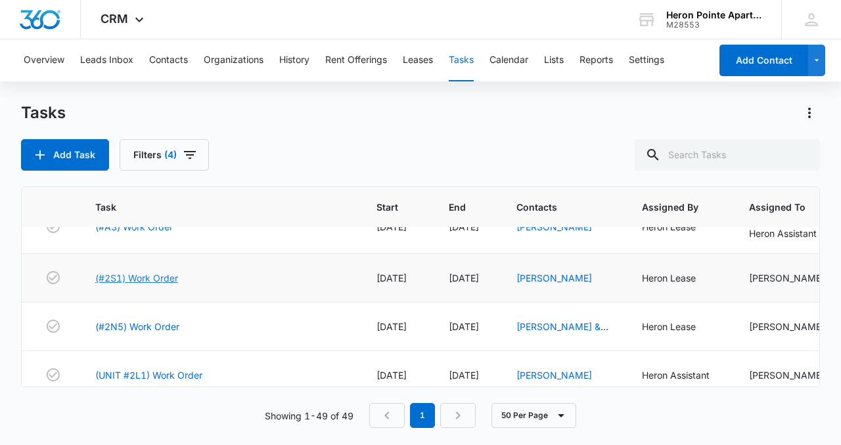
click at [135, 280] on link "(#2S1) Work Order" at bounding box center [136, 278] width 83 height 14
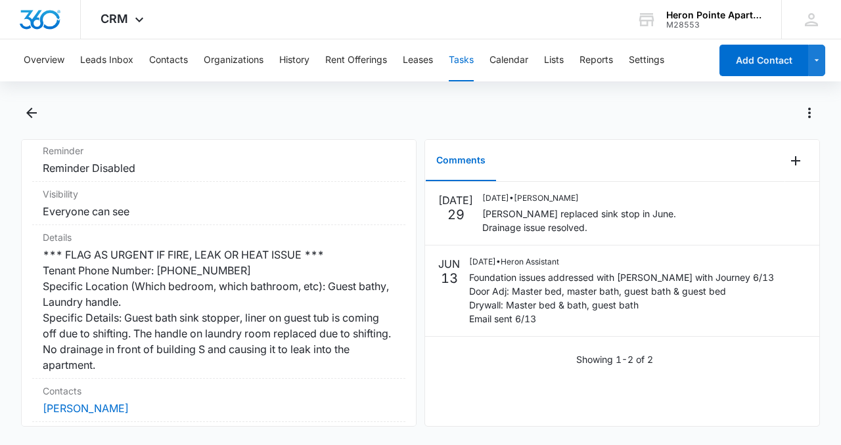
scroll to position [198, 0]
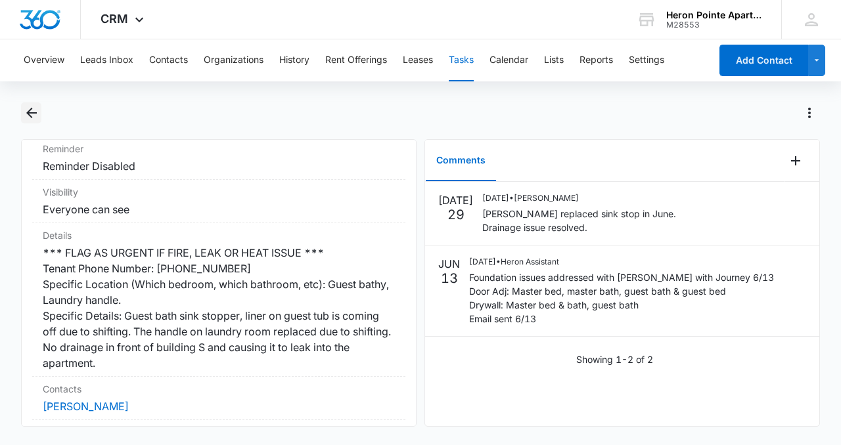
click at [37, 118] on icon "Back" at bounding box center [32, 113] width 16 height 16
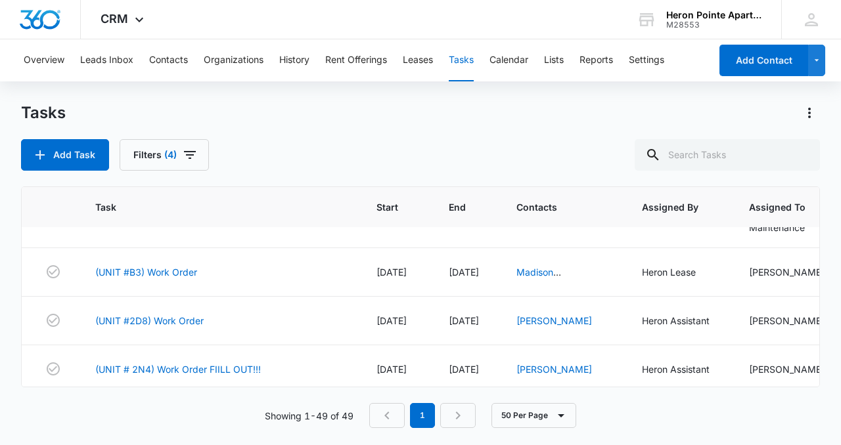
scroll to position [1171, 0]
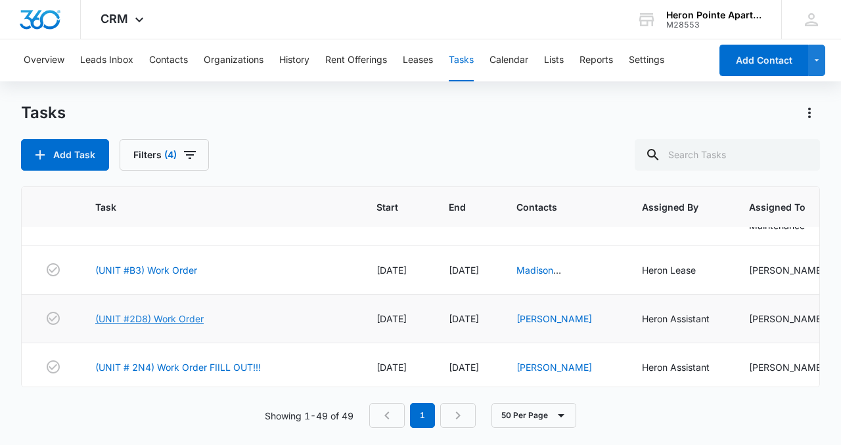
click at [175, 326] on link "(UNIT #2D8) Work Order" at bounding box center [149, 319] width 108 height 14
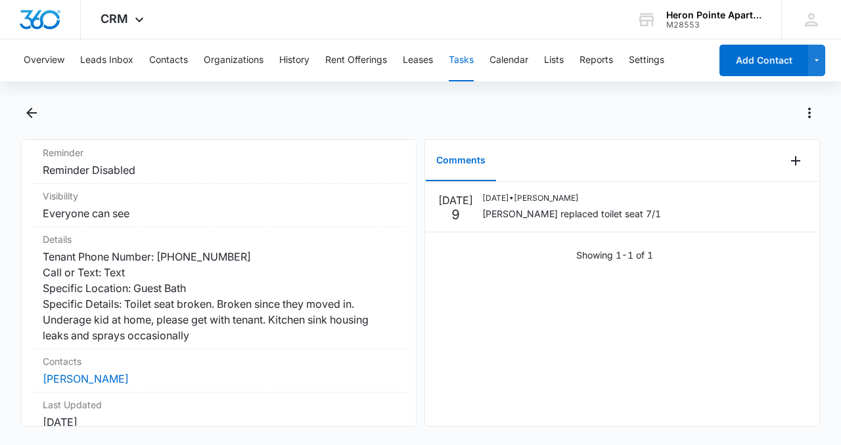
scroll to position [198, 0]
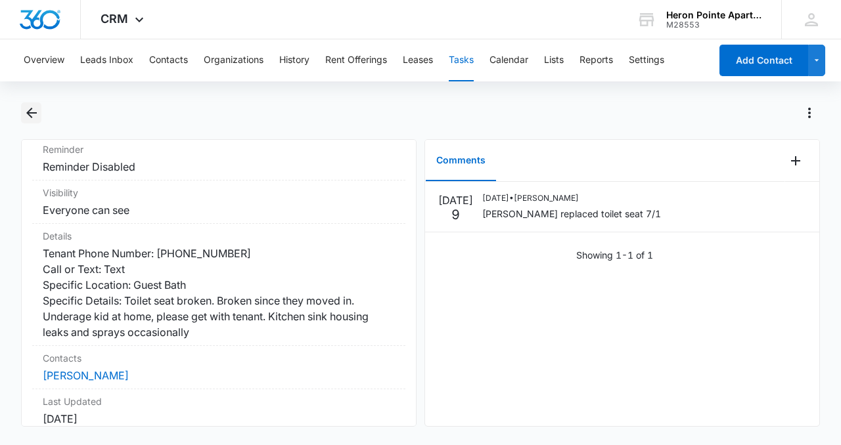
click at [35, 118] on icon "Back" at bounding box center [32, 113] width 16 height 16
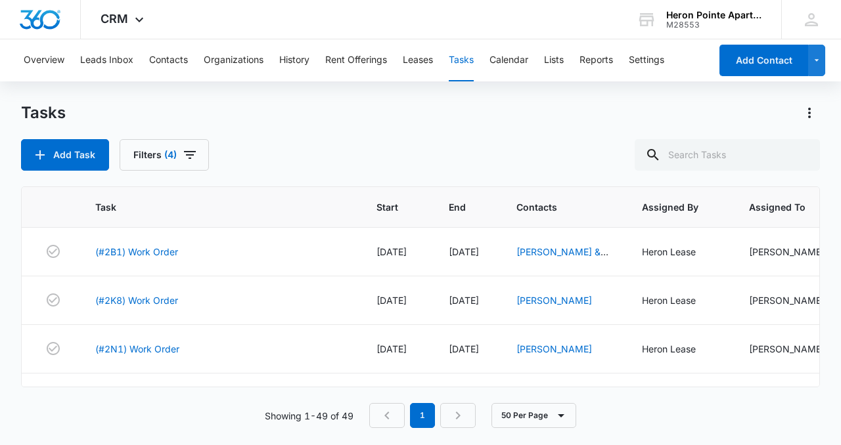
drag, startPoint x: 35, startPoint y: 118, endPoint x: 357, endPoint y: 133, distance: 321.6
click at [357, 133] on div "Tasks Add Task Filters (4)" at bounding box center [420, 136] width 799 height 68
